Goal: Task Accomplishment & Management: Use online tool/utility

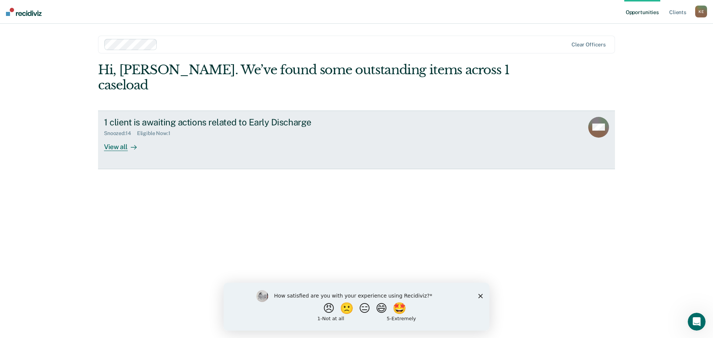
click at [123, 137] on div "View all" at bounding box center [125, 144] width 42 height 14
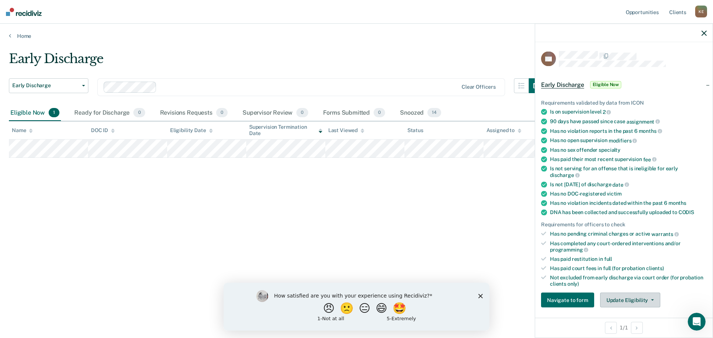
click at [637, 299] on button "Update Eligibility" at bounding box center [630, 300] width 60 height 15
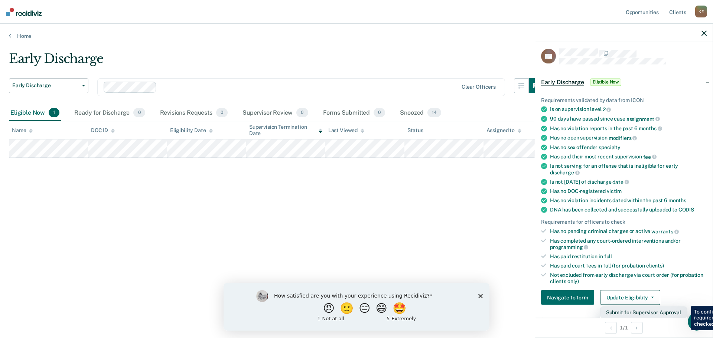
scroll to position [77, 0]
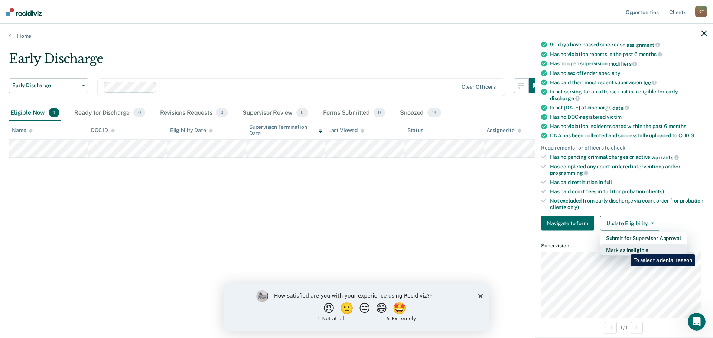
click at [625, 249] on button "Mark as Ineligible" at bounding box center [643, 250] width 87 height 12
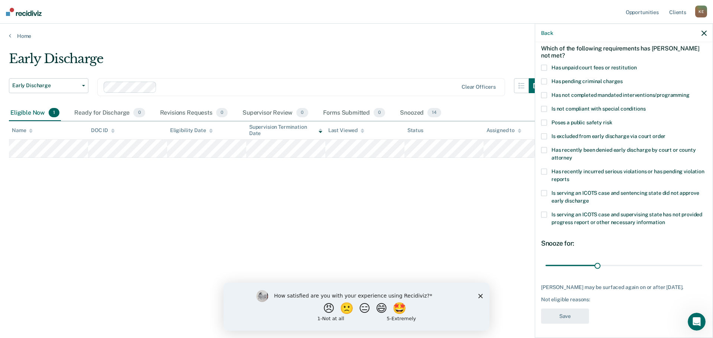
click at [545, 68] on span at bounding box center [544, 68] width 6 height 6
click at [572, 315] on button "Save" at bounding box center [565, 316] width 48 height 15
